Goal: Communication & Community: Answer question/provide support

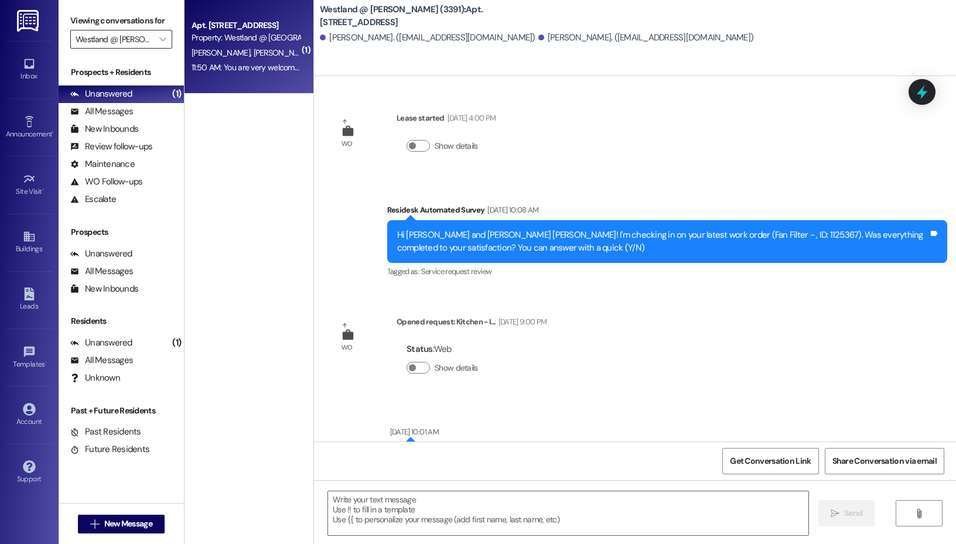
scroll to position [27339, 0]
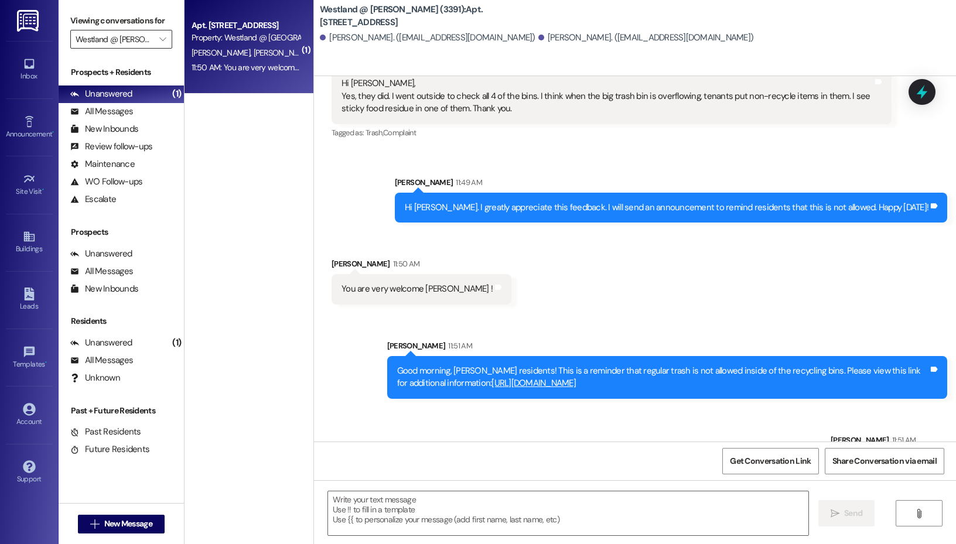
click at [124, 39] on input "Westland @ [PERSON_NAME] (3391)" at bounding box center [115, 39] width 78 height 19
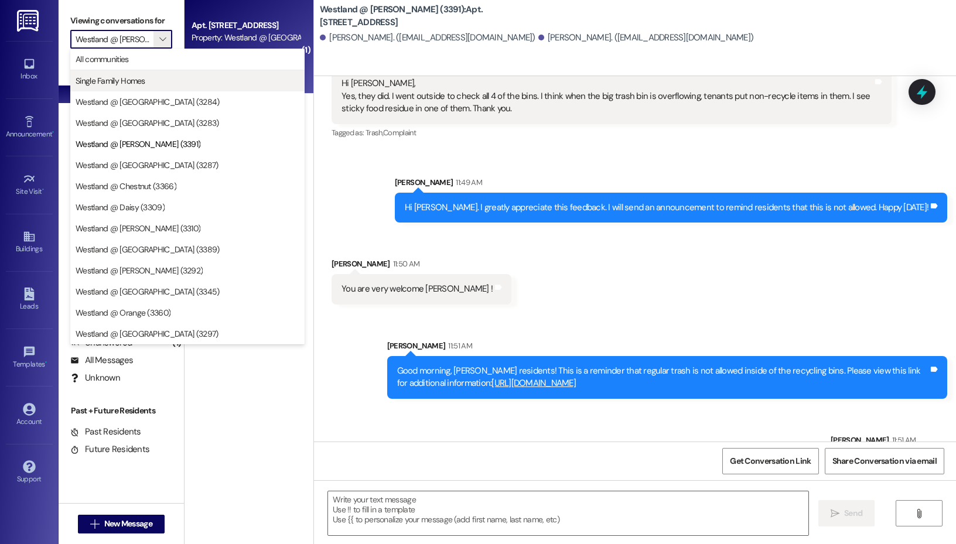
click at [131, 76] on span "Single Family Homes" at bounding box center [111, 81] width 70 height 12
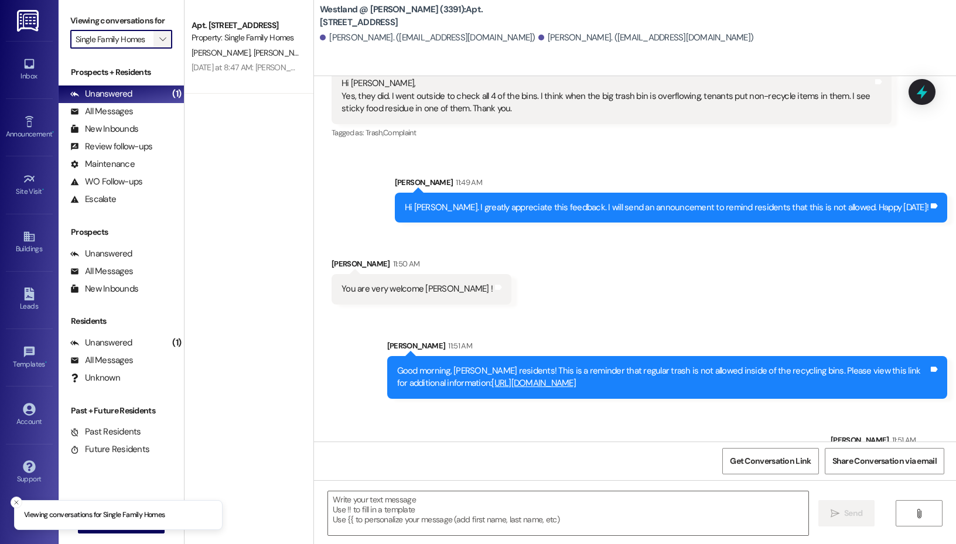
click at [158, 39] on span "" at bounding box center [162, 39] width 11 height 19
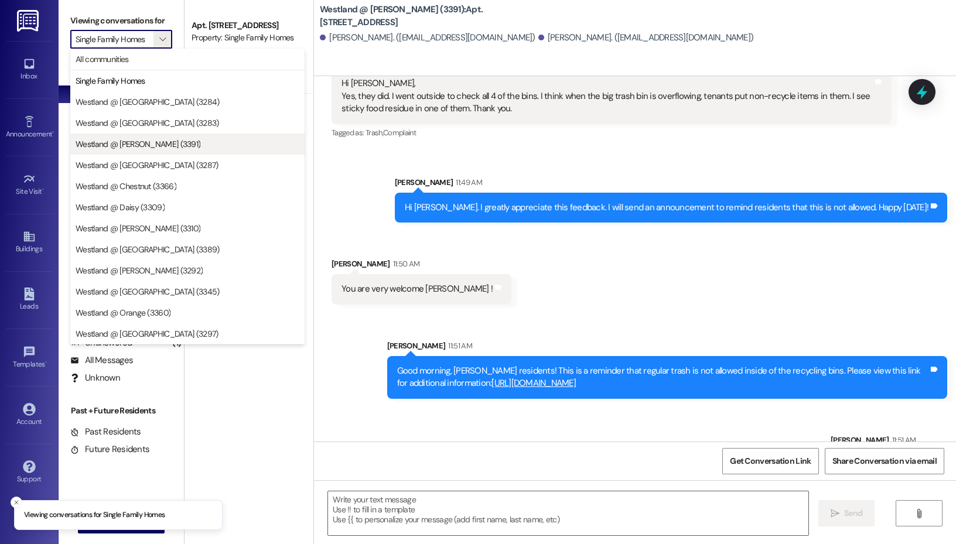
click at [142, 138] on span "Westland @ [PERSON_NAME] (3391)" at bounding box center [138, 144] width 125 height 12
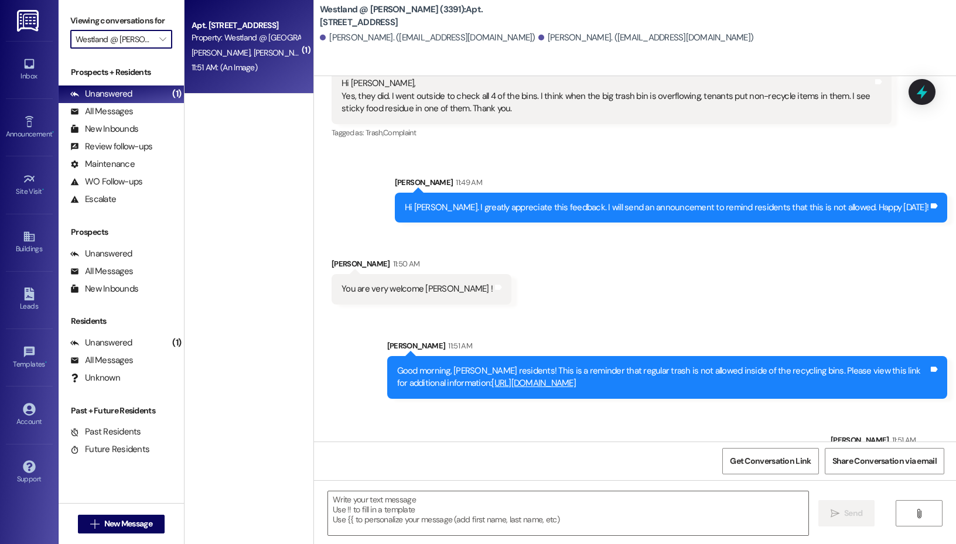
click at [240, 46] on div "[PERSON_NAME] [PERSON_NAME]" at bounding box center [245, 53] width 111 height 15
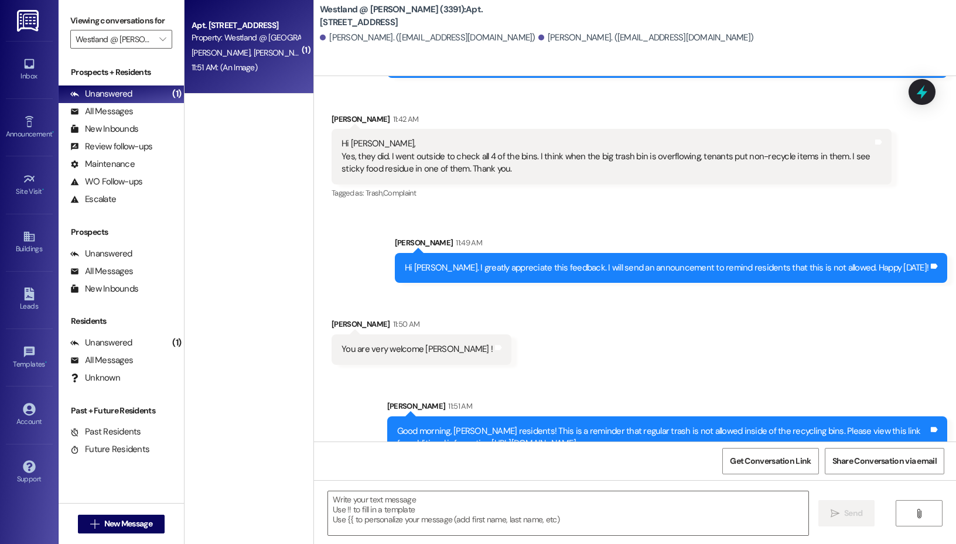
scroll to position [27339, 0]
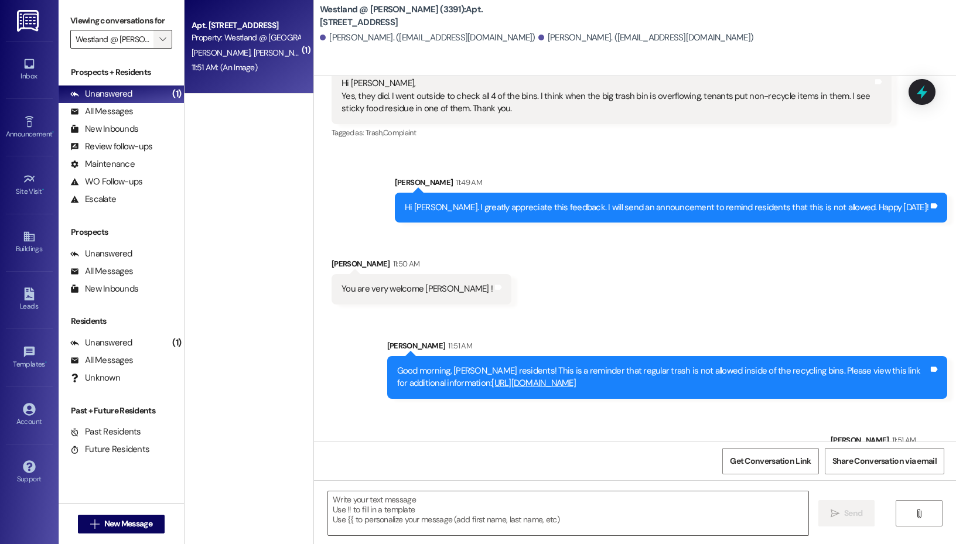
click at [154, 38] on button "" at bounding box center [162, 39] width 19 height 19
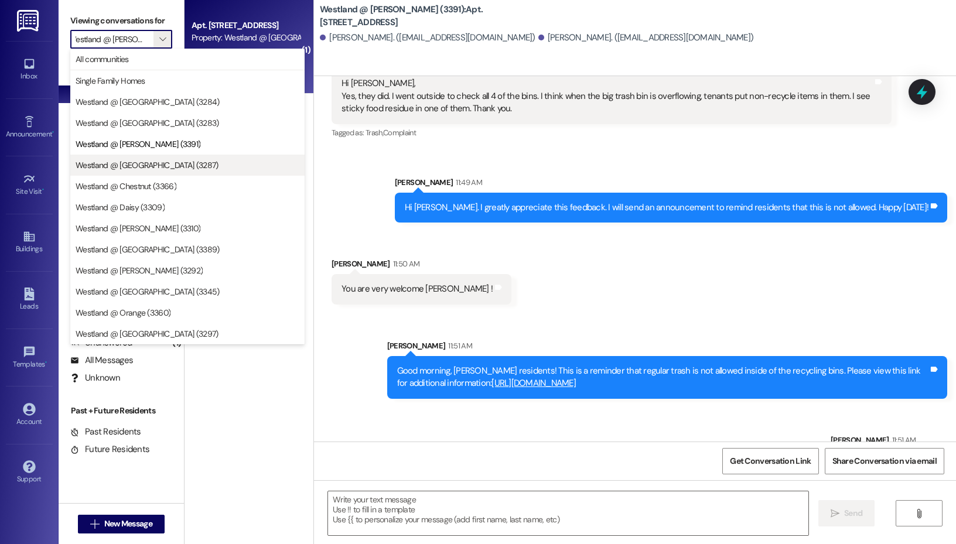
click at [182, 166] on span "Westland @ [GEOGRAPHIC_DATA] (3287)" at bounding box center [188, 165] width 224 height 12
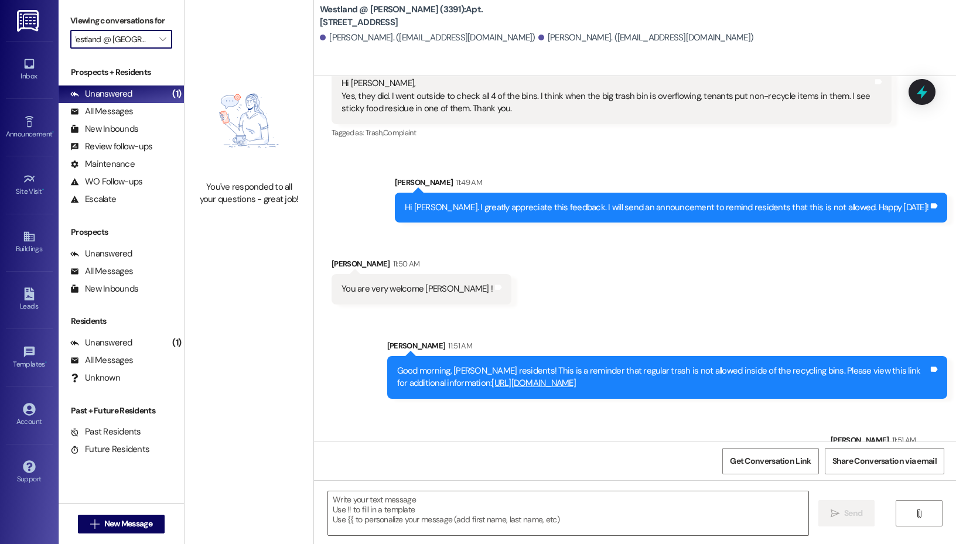
click at [136, 34] on input "Westland @ [GEOGRAPHIC_DATA] (3287)" at bounding box center [115, 39] width 78 height 19
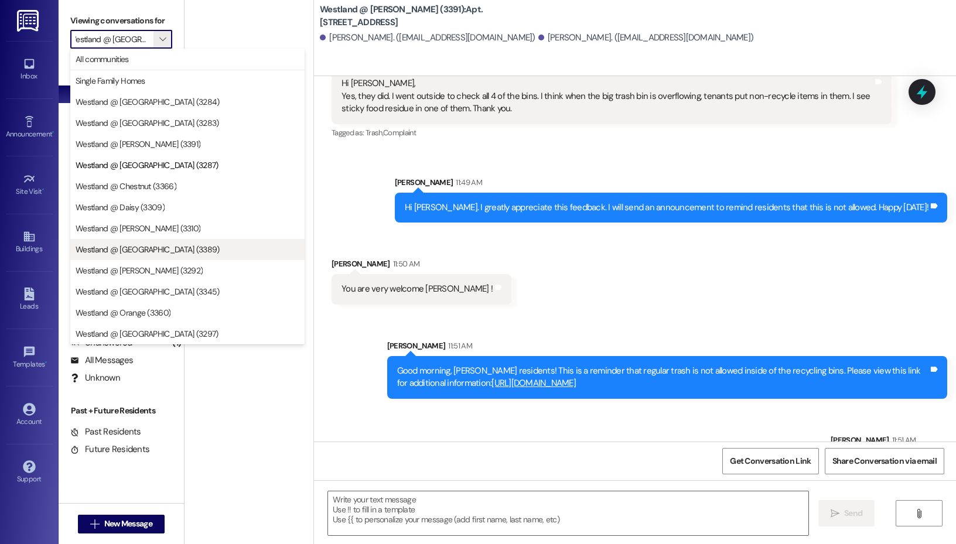
click at [140, 251] on span "Westland @ [GEOGRAPHIC_DATA] (3389)" at bounding box center [148, 250] width 144 height 12
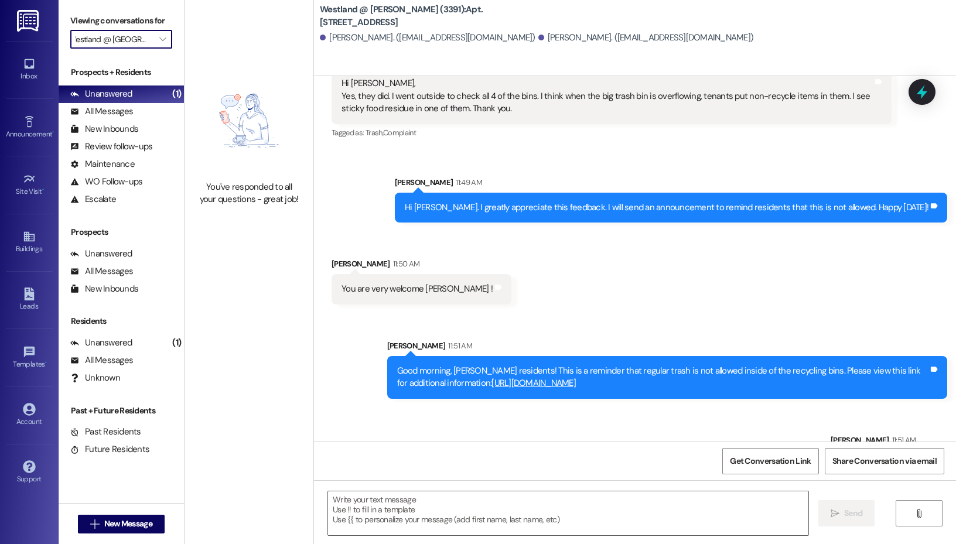
type input "Westland @ [GEOGRAPHIC_DATA] (3389)"
click at [36, 67] on link "Inbox" at bounding box center [29, 70] width 47 height 32
